Goal: Task Accomplishment & Management: Manage account settings

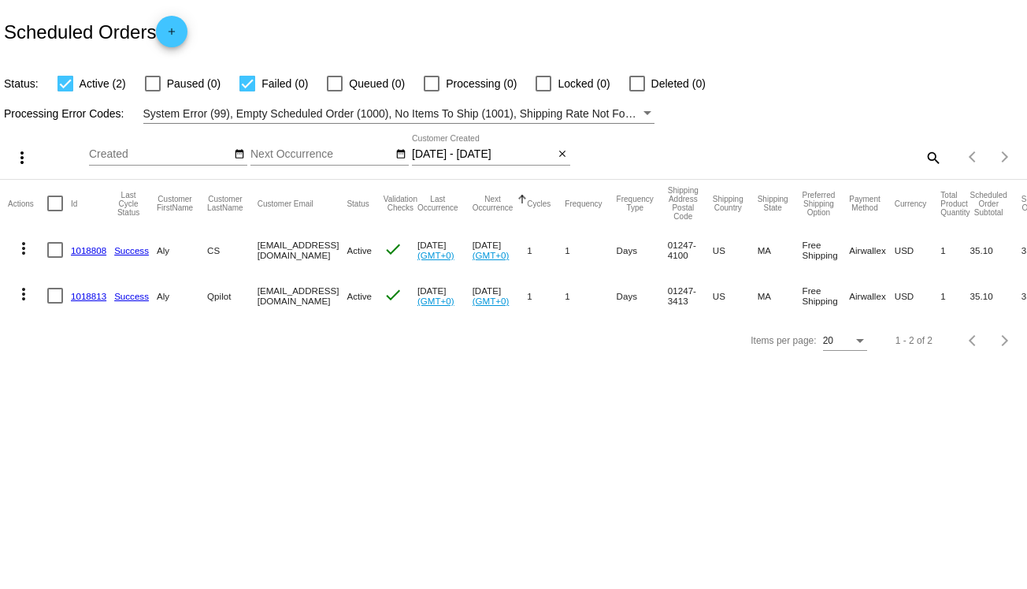
click at [570, 154] on div "Sep Jan Feb Mar Apr Su Mo" at bounding box center [387, 157] width 597 height 45
click at [561, 158] on mat-icon "close" at bounding box center [562, 154] width 11 height 13
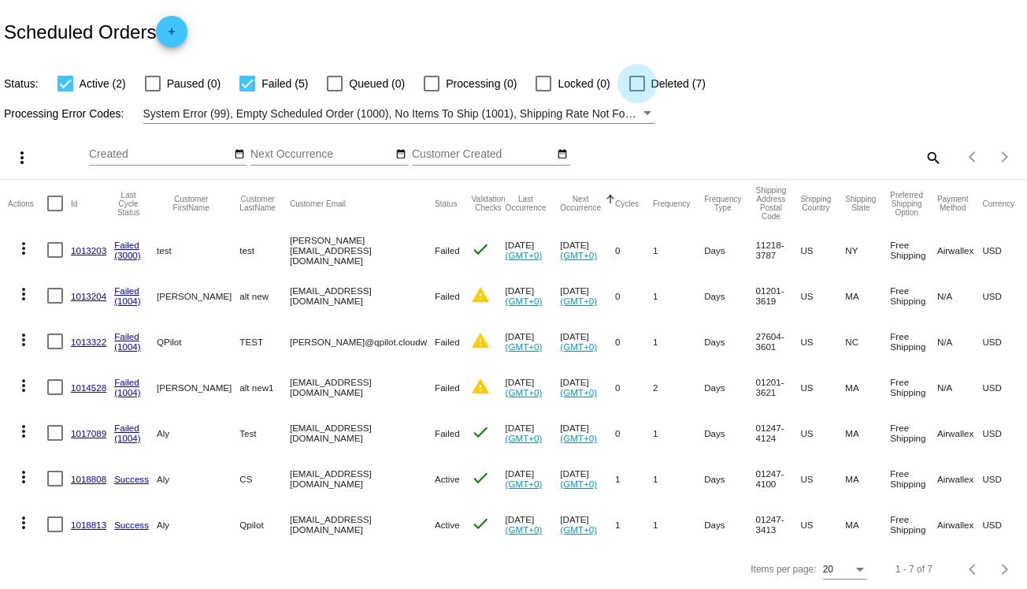
click at [633, 85] on div at bounding box center [637, 84] width 16 height 16
click at [637, 91] on input "Deleted (7)" at bounding box center [637, 91] width 1 height 1
checkbox input "true"
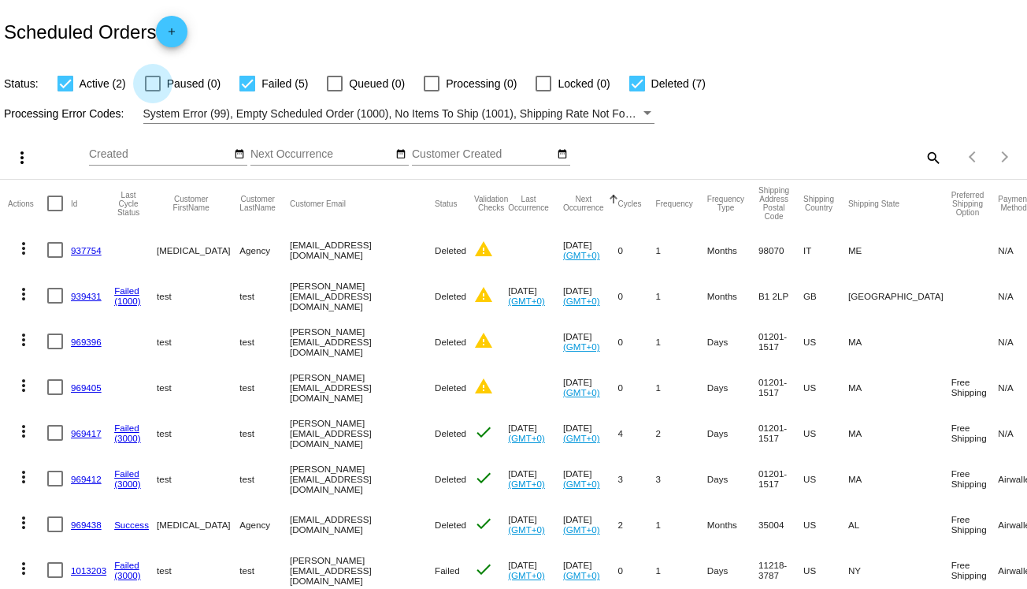
click at [177, 80] on span "Paused (0)" at bounding box center [194, 83] width 54 height 19
click at [153, 91] on input "Paused (0)" at bounding box center [152, 91] width 1 height 1
checkbox input "true"
click at [310, 77] on mat-checkbox "Queued (0)" at bounding box center [356, 83] width 97 height 19
drag, startPoint x: 343, startPoint y: 82, endPoint x: 398, endPoint y: 84, distance: 54.4
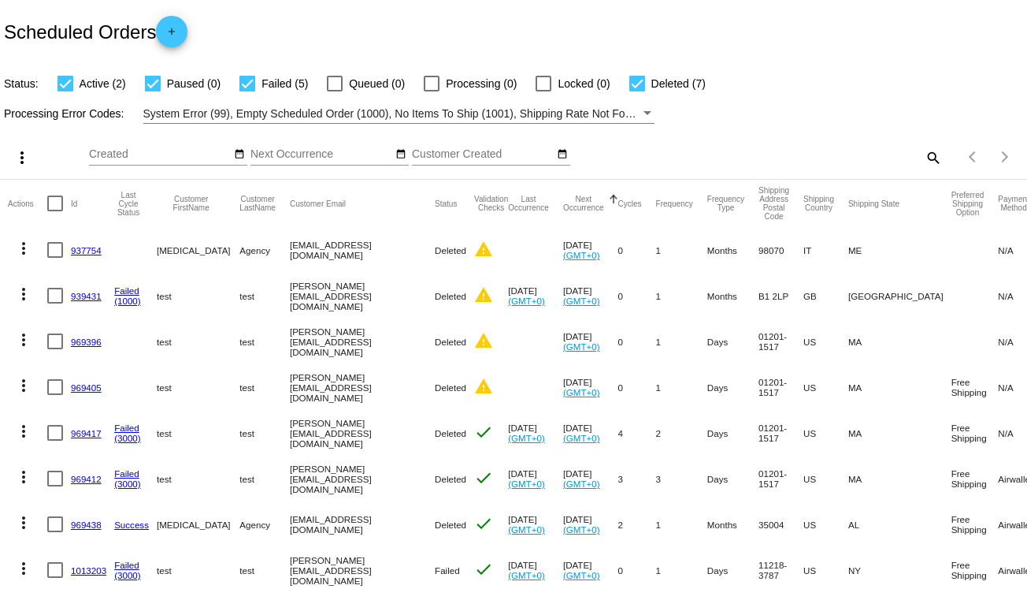
click at [345, 83] on label "Queued (0)" at bounding box center [366, 83] width 78 height 19
click at [335, 91] on input "Queued (0)" at bounding box center [334, 91] width 1 height 1
checkbox input "true"
click at [429, 85] on div at bounding box center [432, 84] width 16 height 16
click at [431, 91] on input "Processing (0)" at bounding box center [431, 91] width 1 height 1
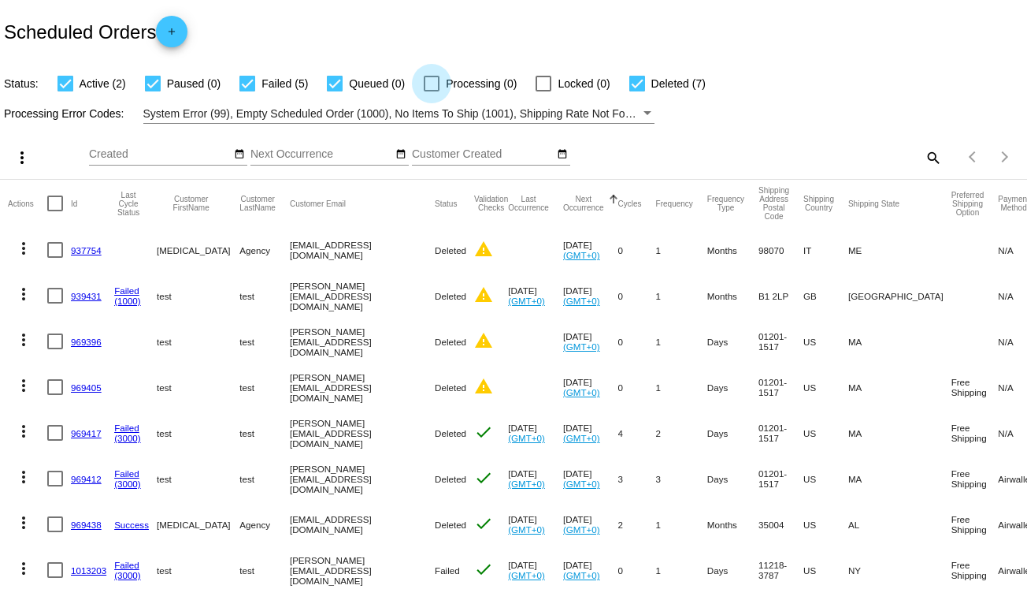
checkbox input "true"
click at [569, 87] on span "Locked (0)" at bounding box center [584, 83] width 52 height 19
click at [544, 91] on input "Locked (0)" at bounding box center [543, 91] width 1 height 1
checkbox input "true"
drag, startPoint x: 932, startPoint y: 164, endPoint x: 923, endPoint y: 159, distance: 9.9
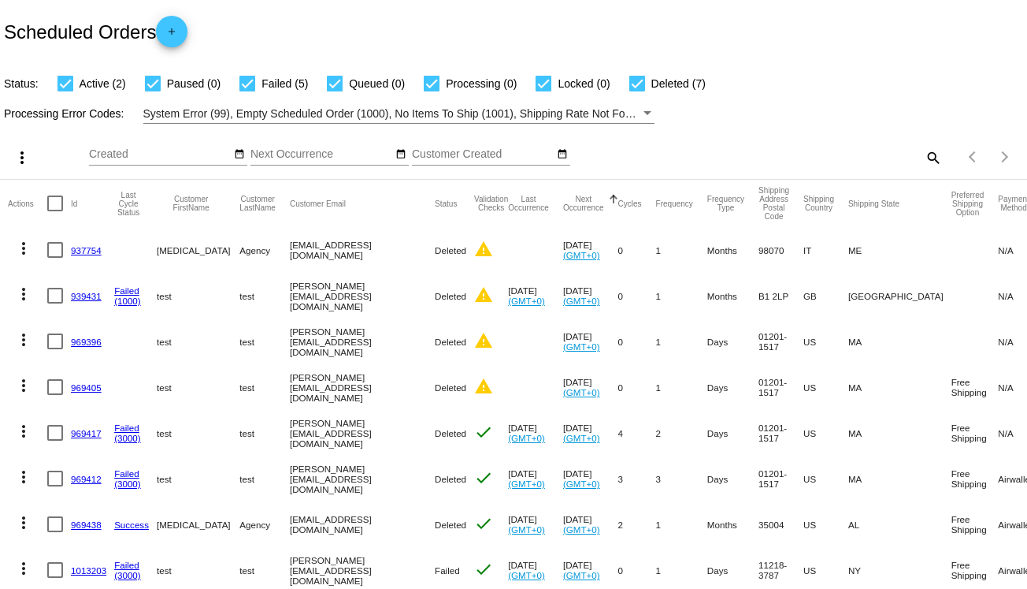
click at [942, 163] on div "Items per page: 20 1 - 14 of 14" at bounding box center [984, 157] width 85 height 44
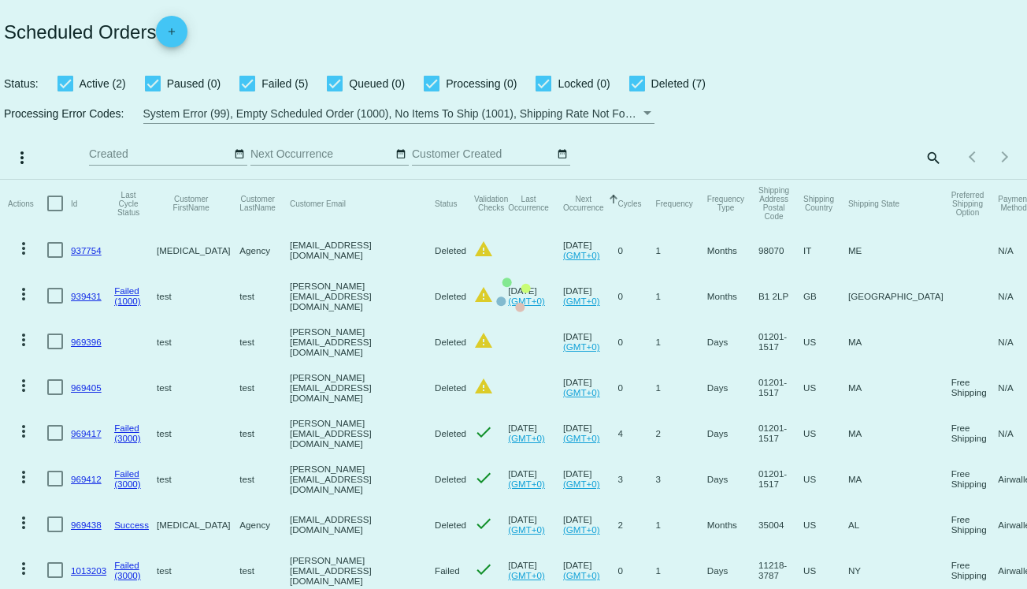
click at [923, 180] on mat-table "Actions Id Last Cycle Status Customer FirstName Customer LastName Customer Emai…" at bounding box center [513, 523] width 1027 height 687
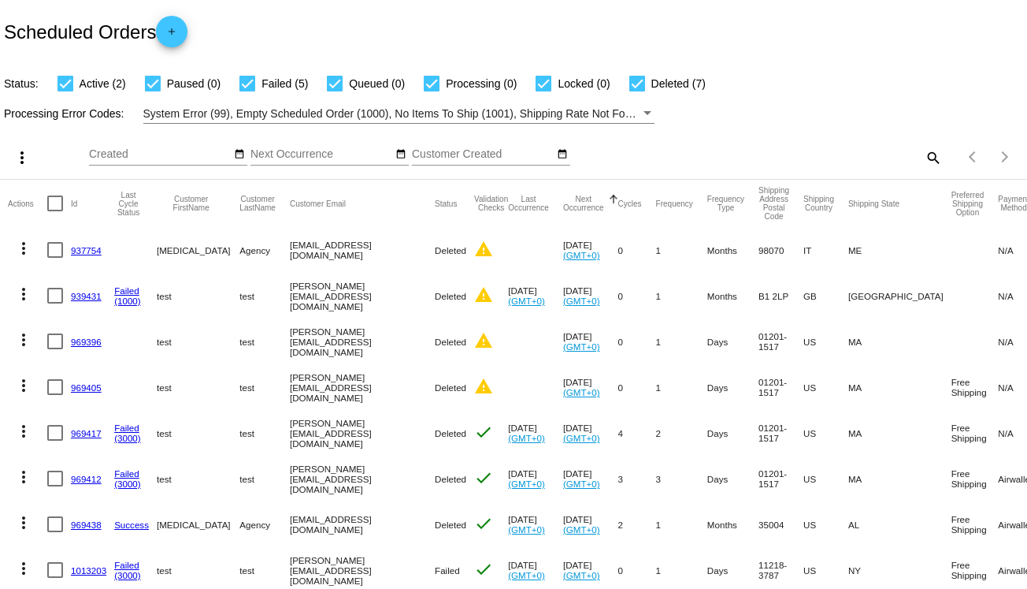
click at [923, 162] on mat-icon "search" at bounding box center [932, 157] width 19 height 24
click at [914, 152] on input "Search" at bounding box center [814, 154] width 256 height 13
type input "1017036"
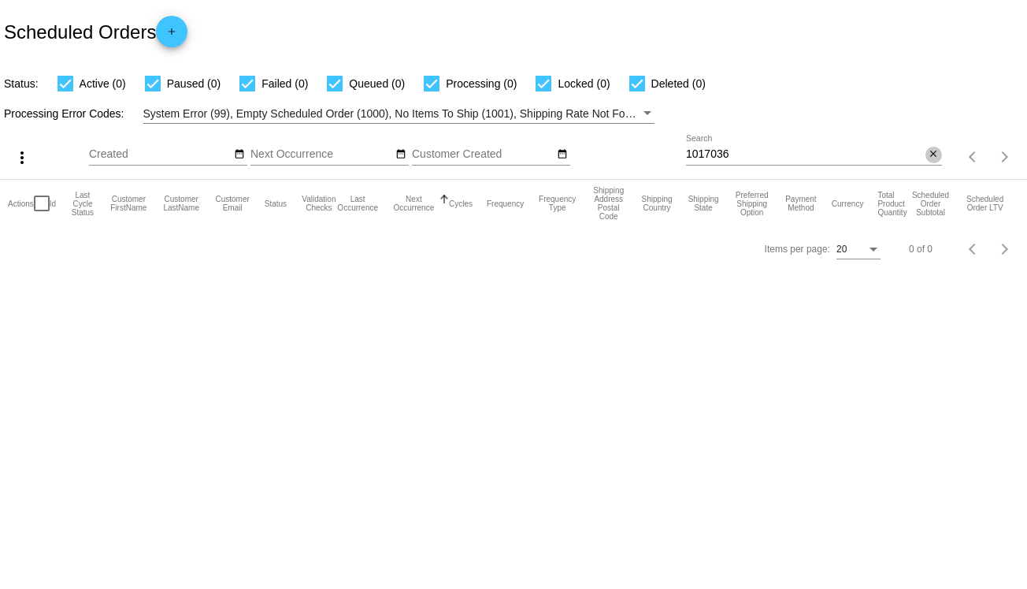
click at [938, 155] on mat-icon "close" at bounding box center [933, 154] width 11 height 13
